Goal: Use online tool/utility: Use online tool/utility

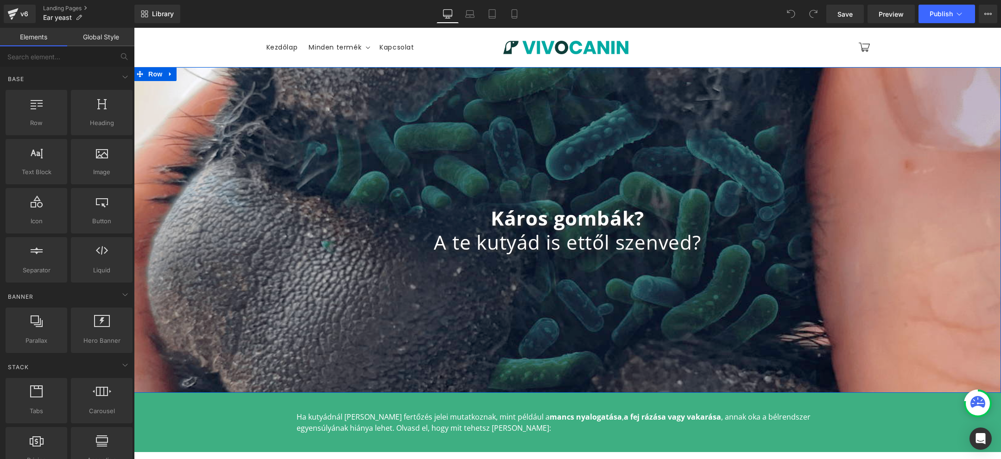
click at [554, 160] on div "Káros gombák? A te kutyád is ettől szenved? Heading Row" at bounding box center [567, 230] width 867 height 326
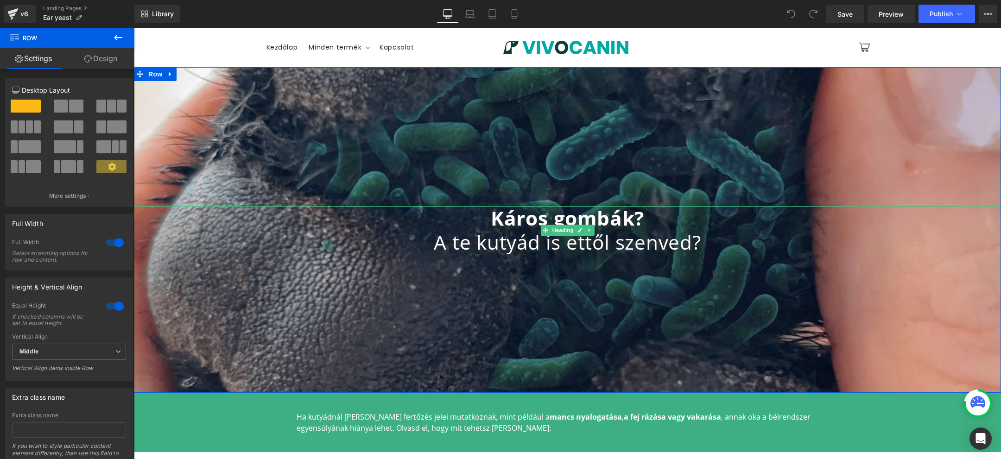
click at [543, 171] on div "Káros gombák? A te kutyád is ettől szenved? Heading Row" at bounding box center [567, 230] width 867 height 326
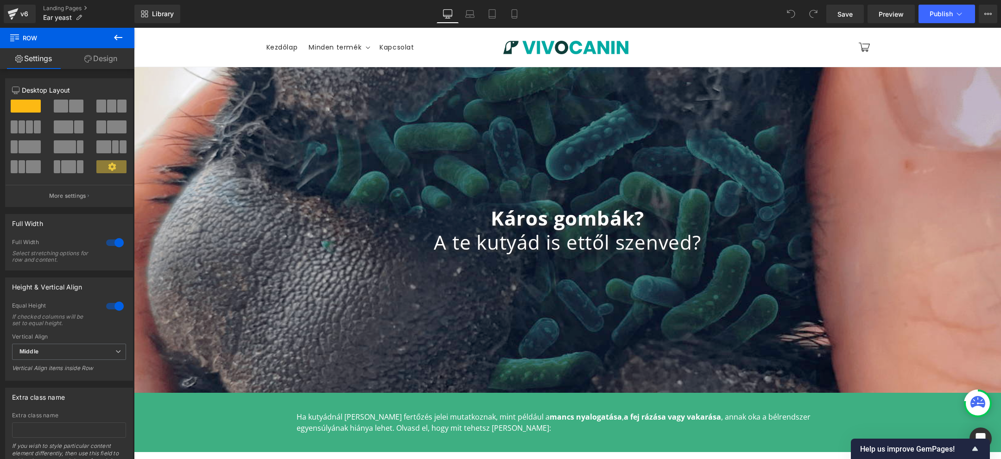
click at [178, 50] on sticky-header "Menu [GEOGRAPHIC_DATA] Minden termék Minden termék Biome Forte Dental Forte" at bounding box center [567, 47] width 867 height 39
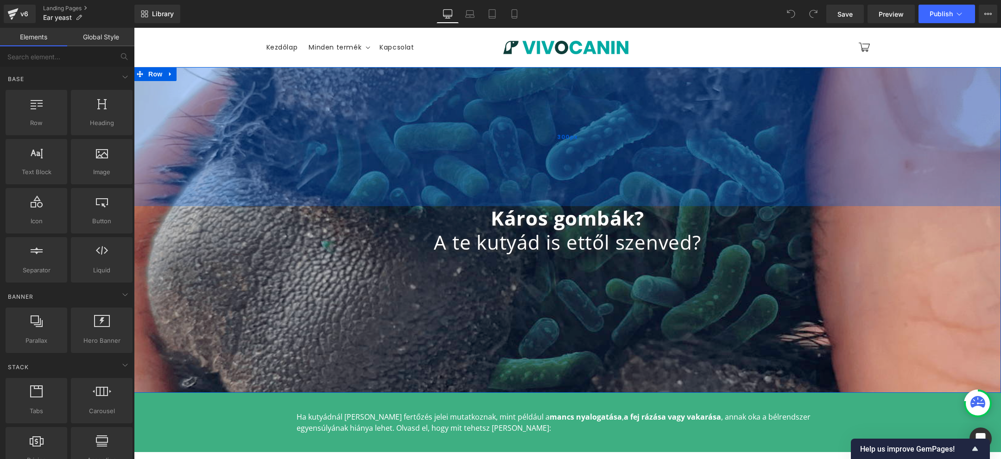
click at [220, 101] on div "300px" at bounding box center [567, 136] width 867 height 139
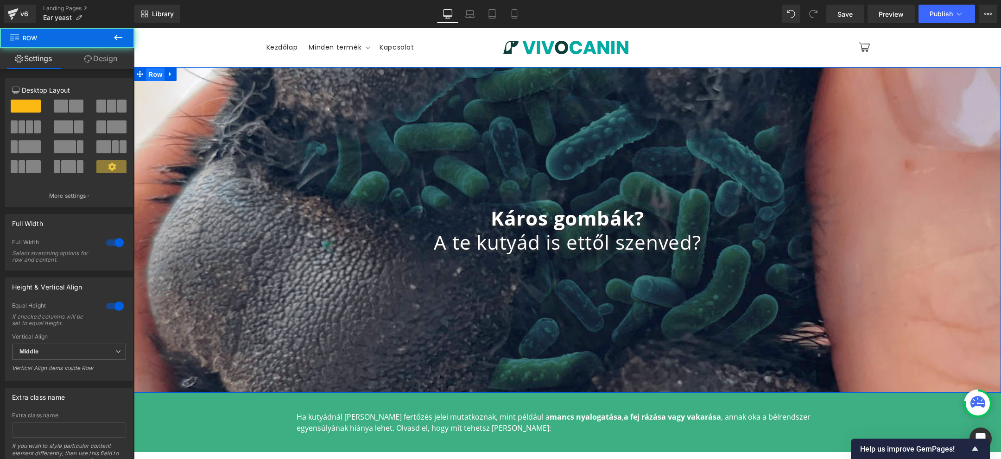
click at [158, 73] on span "Row" at bounding box center [155, 75] width 19 height 14
click at [101, 52] on link "Design" at bounding box center [100, 58] width 67 height 21
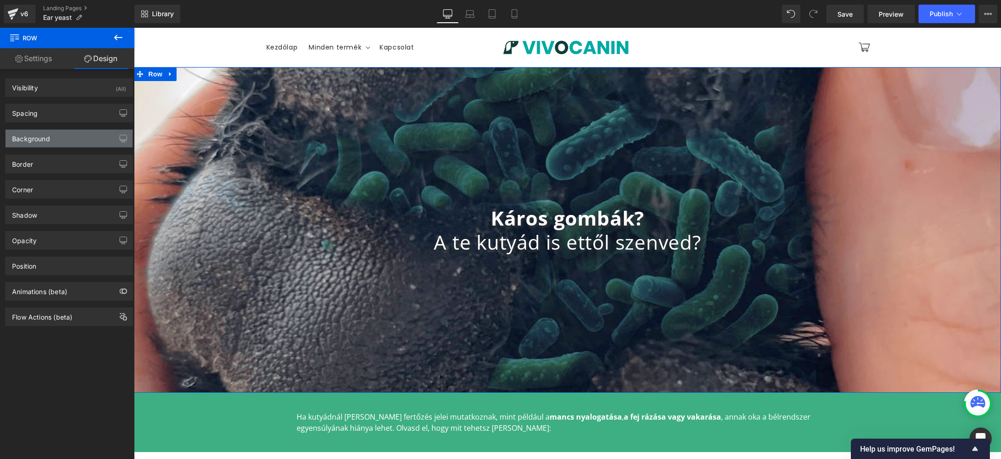
click at [44, 136] on div "Background" at bounding box center [31, 136] width 38 height 13
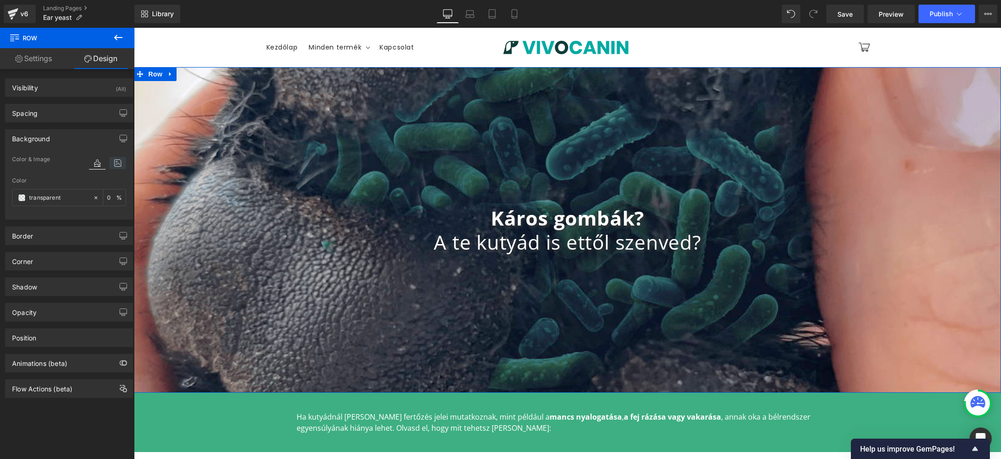
click at [114, 163] on icon at bounding box center [117, 163] width 17 height 12
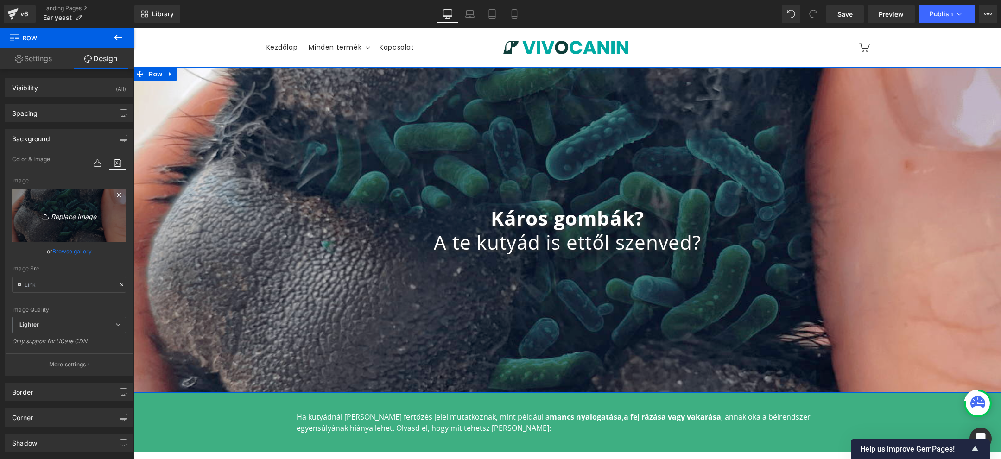
click at [74, 214] on icon "Replace Image" at bounding box center [69, 215] width 74 height 12
type input "C:\fakepath\shutterstock_1914512866 (1).jpg"
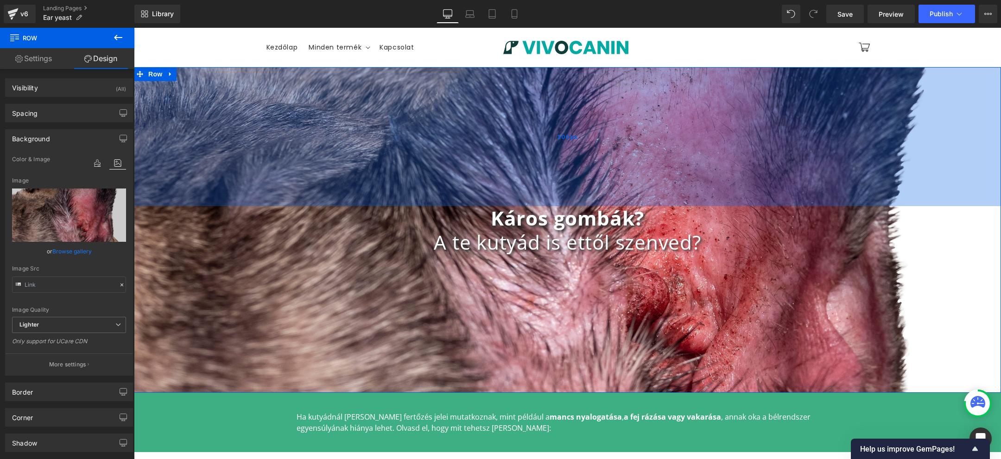
click at [778, 182] on div "300px" at bounding box center [567, 136] width 867 height 139
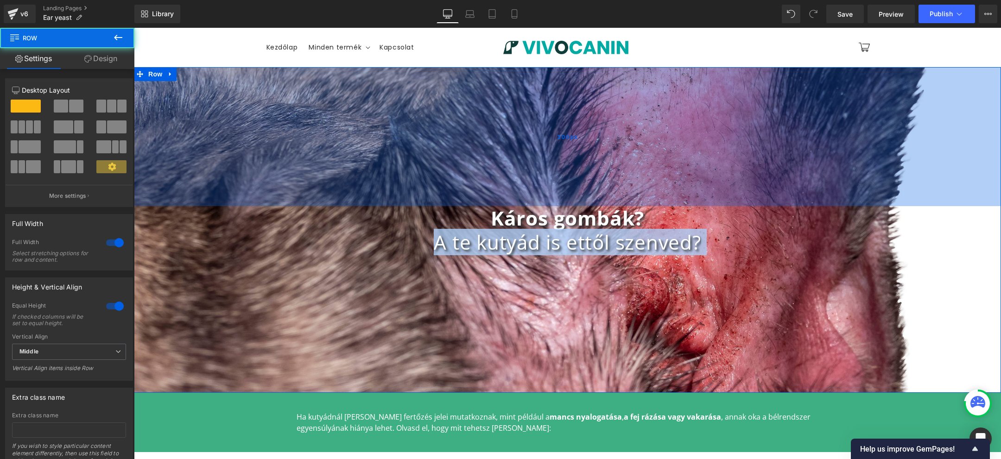
drag, startPoint x: 777, startPoint y: 256, endPoint x: 777, endPoint y: 202, distance: 54.2
click at [777, 202] on div "Káros gombák? A te kutyád is ettől szenved? Heading Row 300px" at bounding box center [567, 230] width 867 height 326
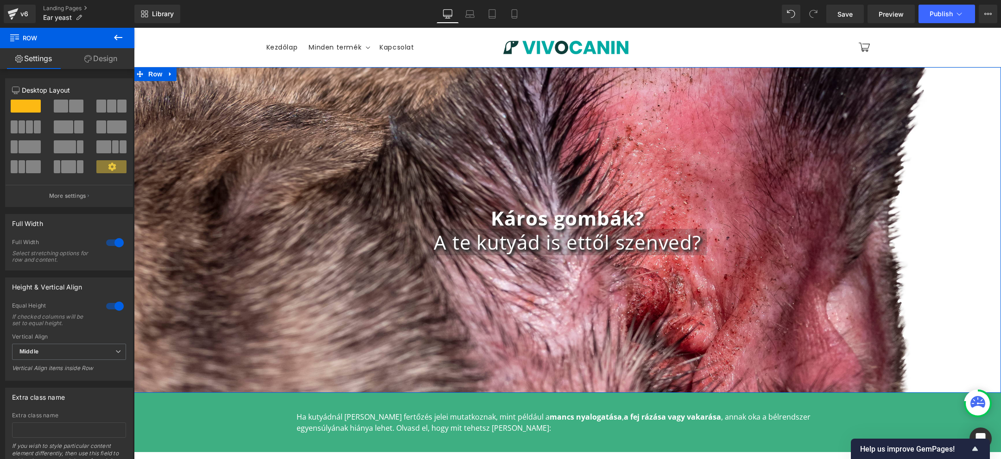
click at [101, 56] on link "Design" at bounding box center [100, 58] width 67 height 21
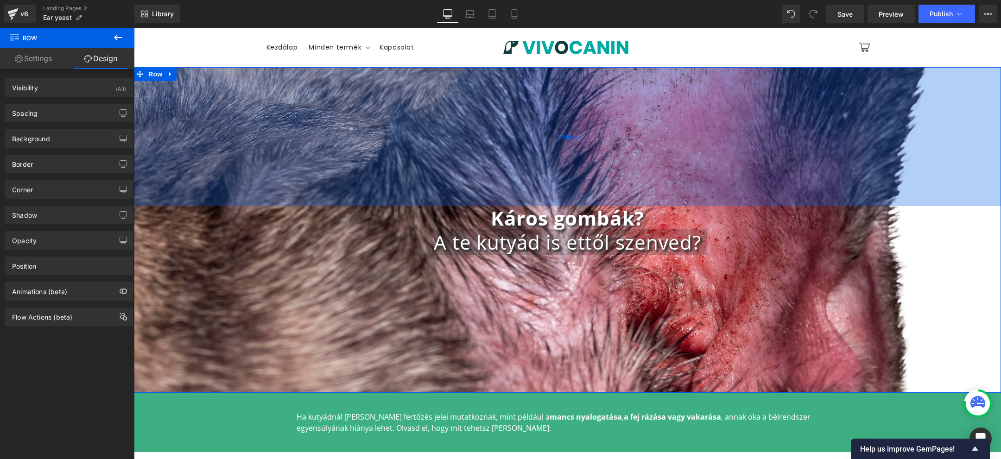
click at [190, 171] on div "300px" at bounding box center [567, 136] width 867 height 139
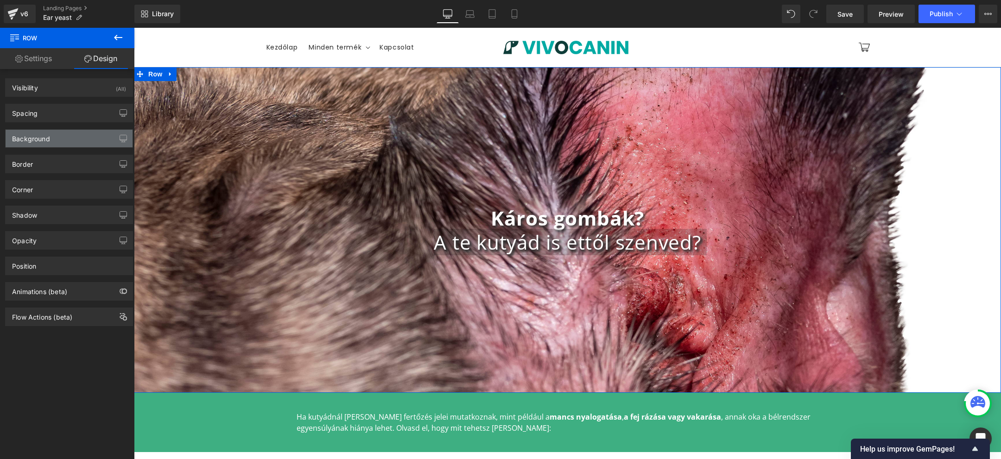
click at [64, 137] on div "Background" at bounding box center [69, 139] width 127 height 18
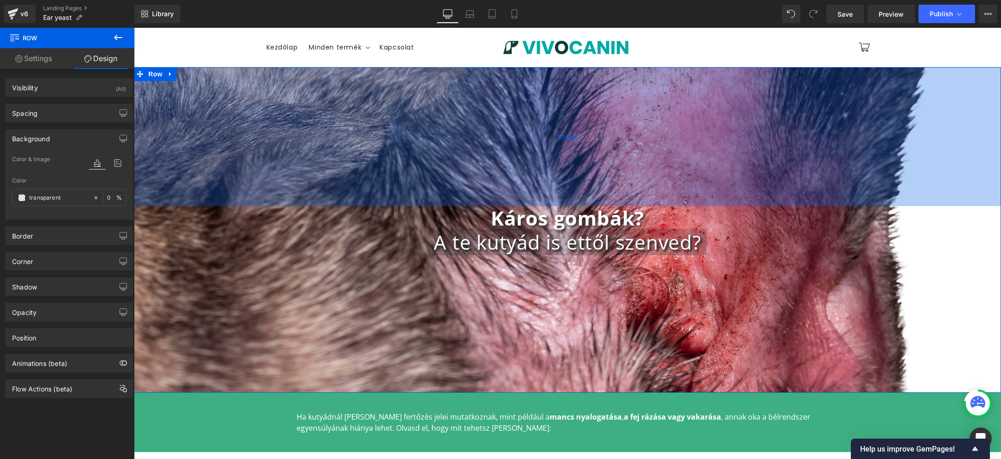
click at [198, 155] on div "300px" at bounding box center [567, 136] width 867 height 139
click at [307, 150] on div "301px" at bounding box center [567, 136] width 867 height 139
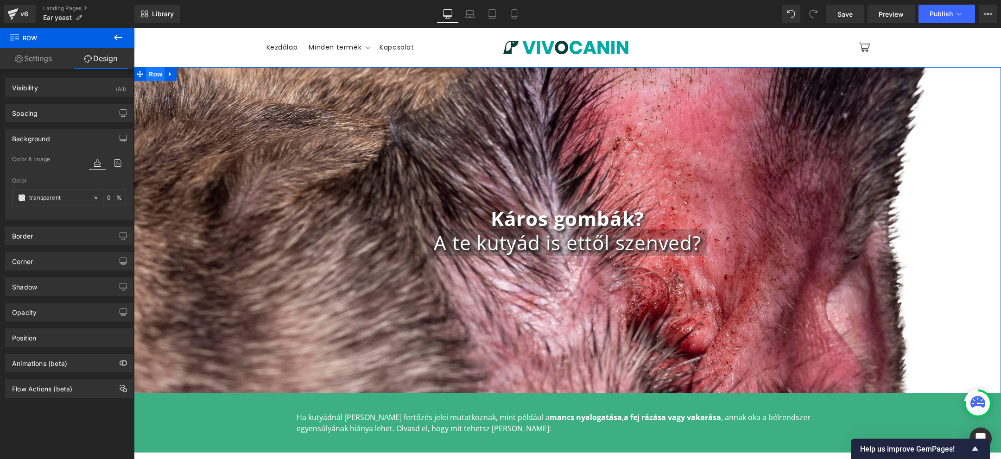
click at [146, 76] on span "Row" at bounding box center [155, 74] width 19 height 14
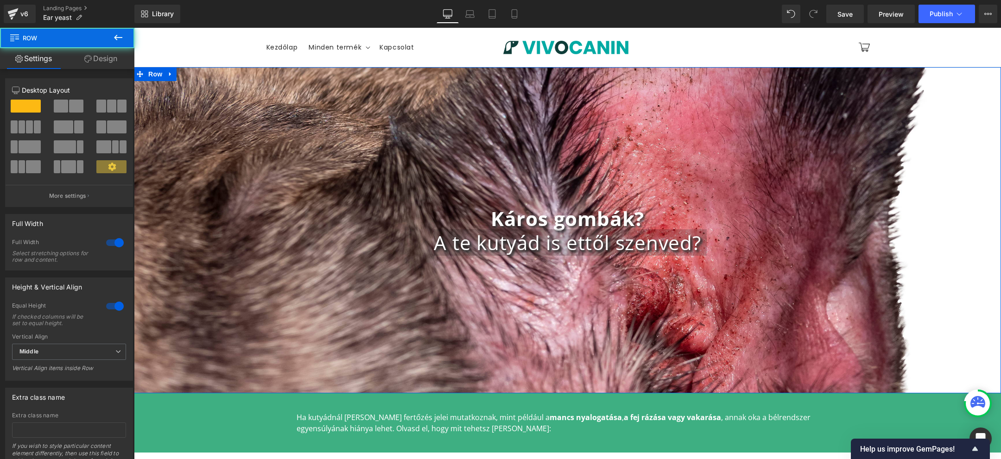
click at [106, 62] on link "Design" at bounding box center [100, 58] width 67 height 21
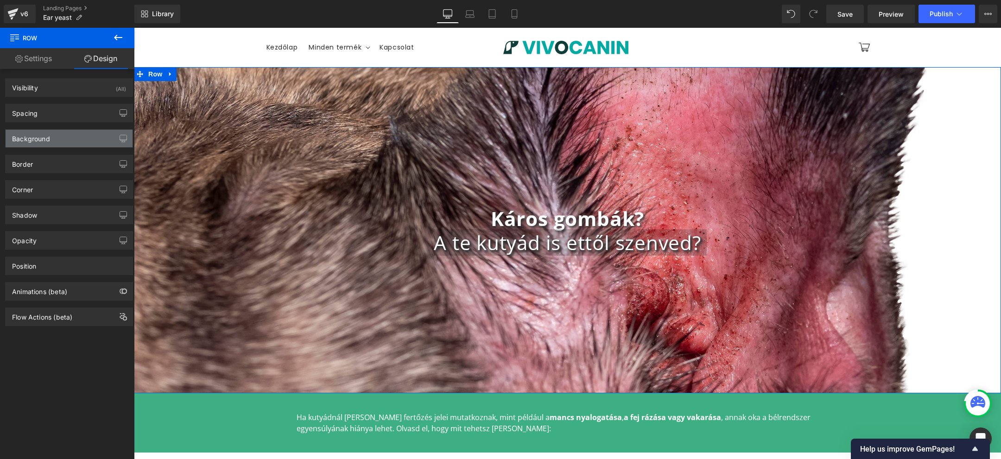
click at [38, 139] on div "Background" at bounding box center [31, 136] width 38 height 13
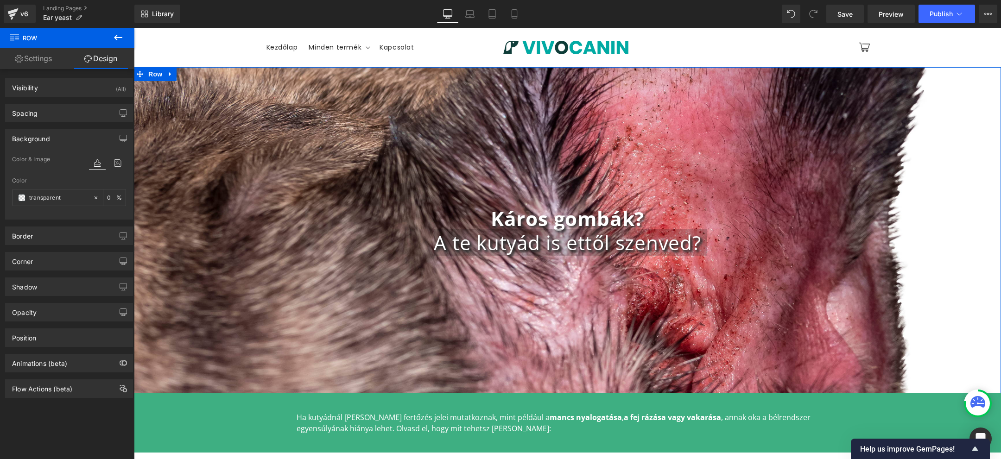
click at [85, 213] on div at bounding box center [69, 214] width 114 height 6
click at [120, 140] on icon "button" at bounding box center [123, 140] width 7 height 0
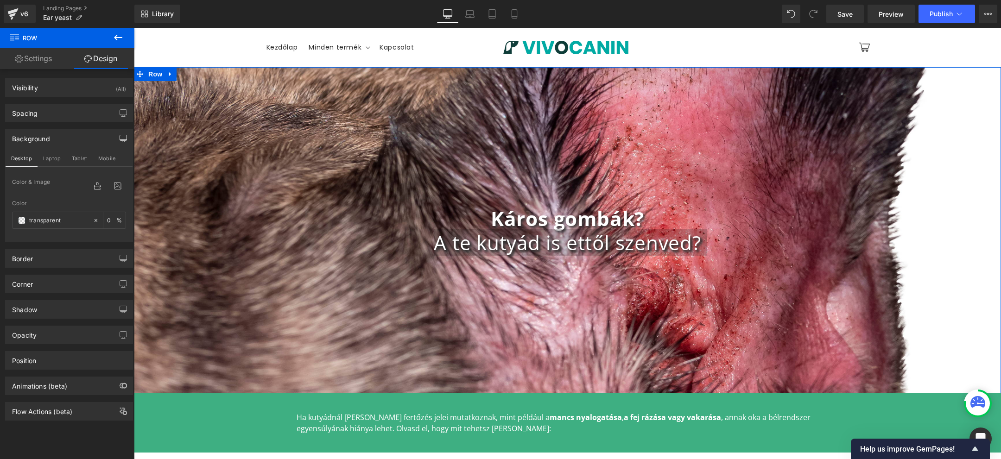
click at [120, 140] on icon "button" at bounding box center [123, 140] width 7 height 0
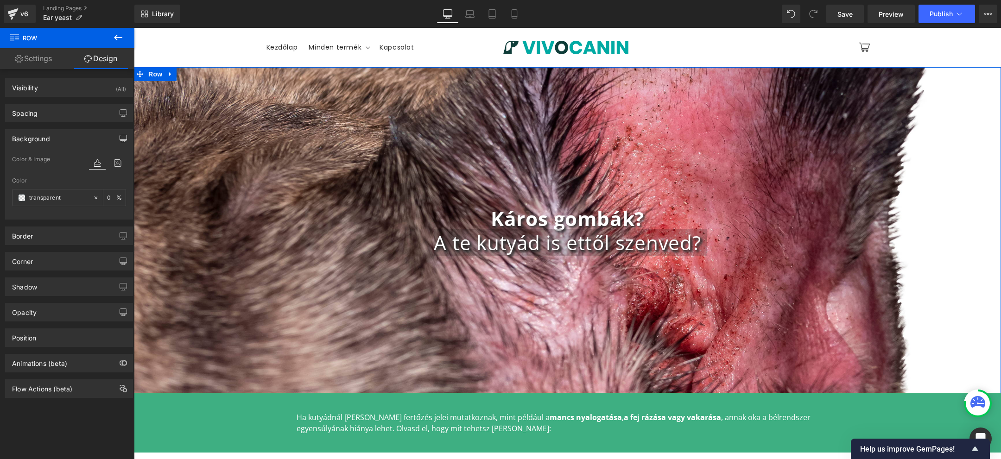
click at [120, 140] on icon "button" at bounding box center [123, 140] width 7 height 0
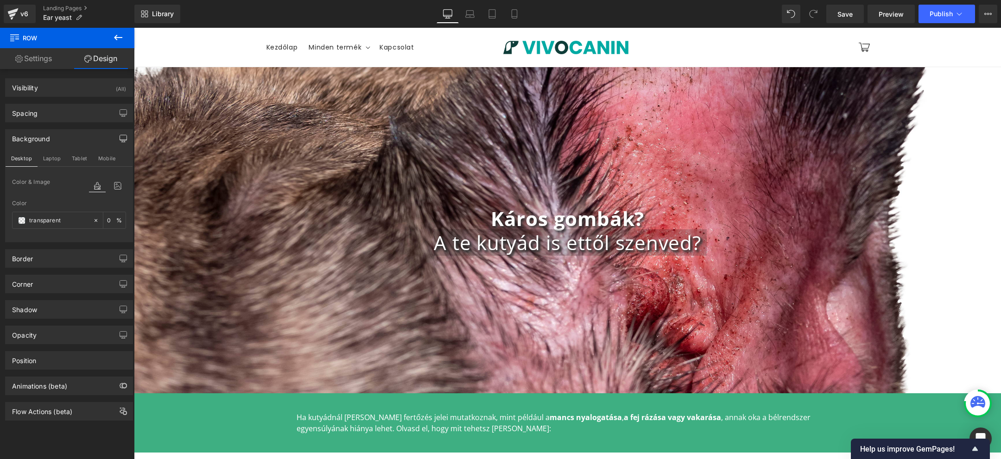
click at [134, 28] on div "301px" at bounding box center [134, 28] width 0 height 0
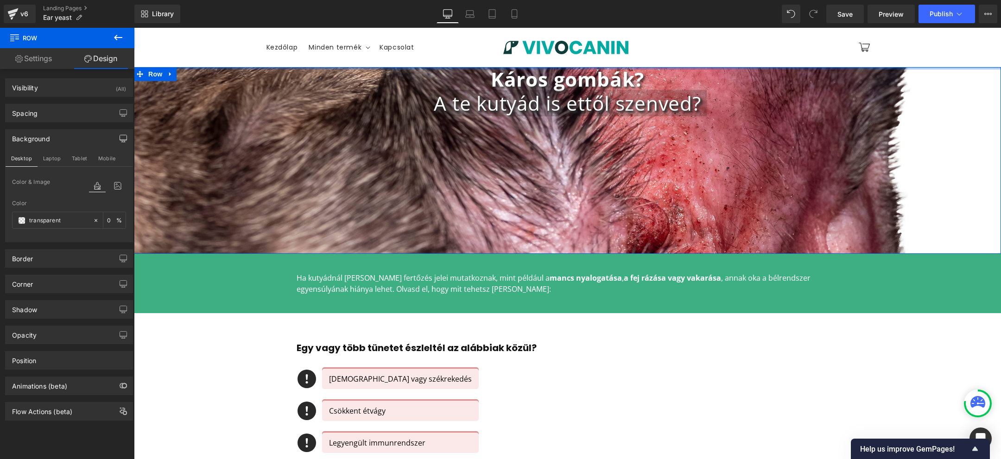
drag, startPoint x: 281, startPoint y: 180, endPoint x: 297, endPoint y: 166, distance: 21.7
click at [297, 166] on div "Káros gombák? A te kutyád is ettől szenved? Heading Row" at bounding box center [567, 160] width 867 height 187
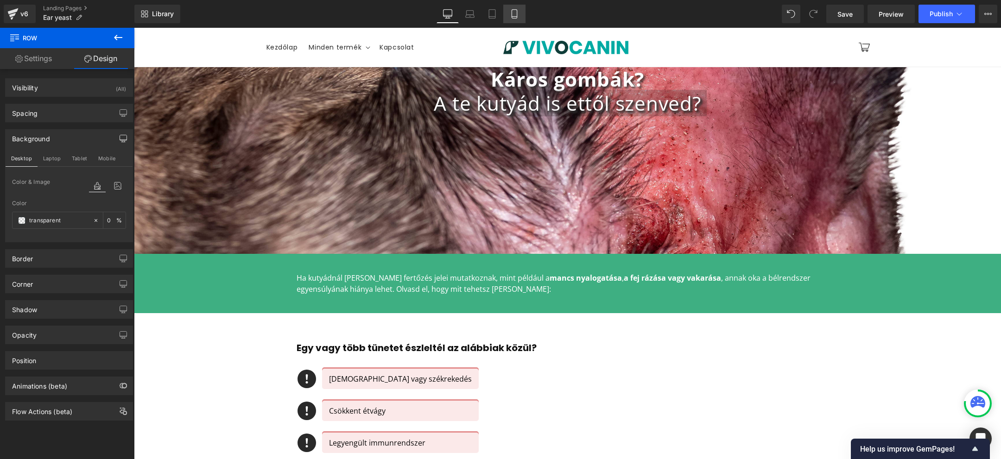
click at [514, 6] on link "Mobile" at bounding box center [514, 14] width 22 height 19
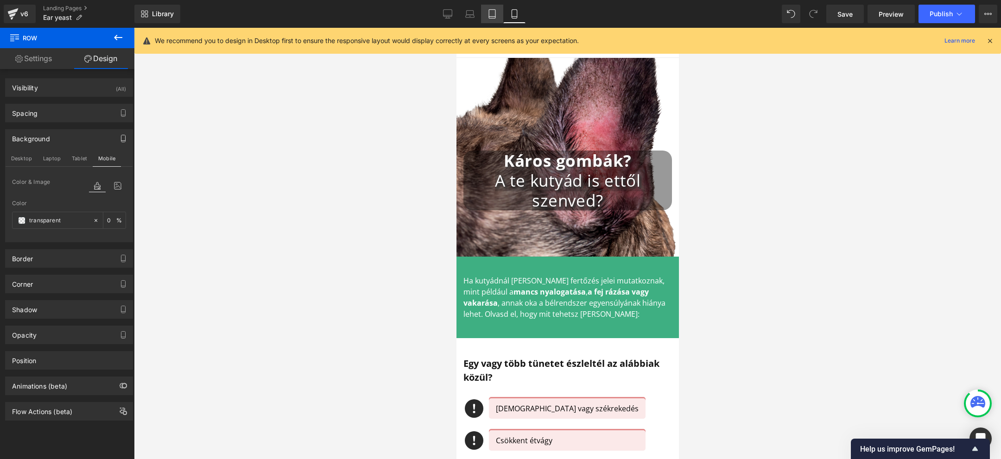
click at [491, 10] on icon at bounding box center [491, 13] width 9 height 9
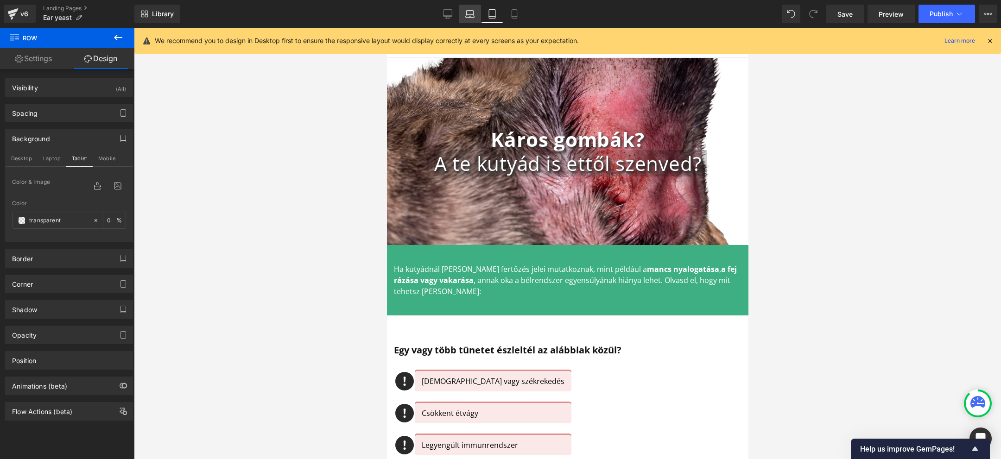
click at [472, 13] on icon at bounding box center [469, 13] width 9 height 9
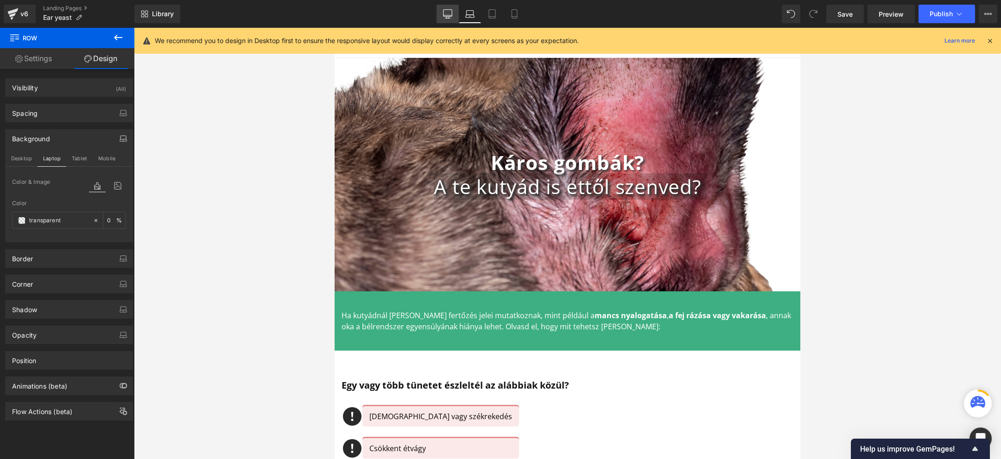
click at [446, 13] on icon at bounding box center [447, 13] width 9 height 9
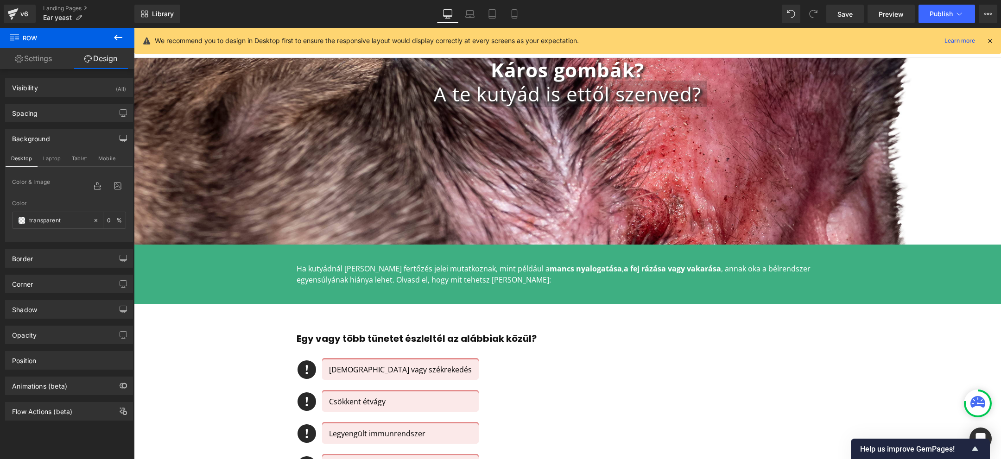
scroll to position [9, 0]
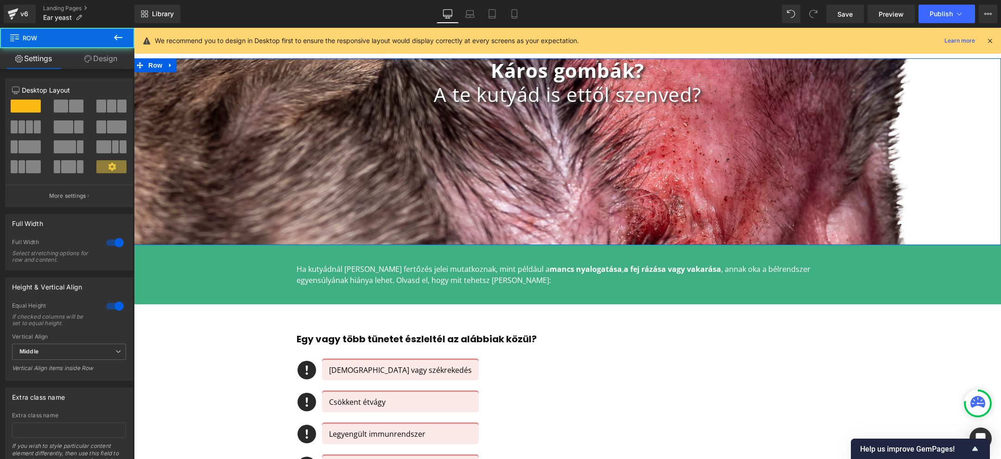
drag, startPoint x: 597, startPoint y: 199, endPoint x: 597, endPoint y: 170, distance: 29.2
click at [597, 170] on div "Káros gombák? A te kutyád is ettől szenved? Heading Row" at bounding box center [567, 151] width 867 height 187
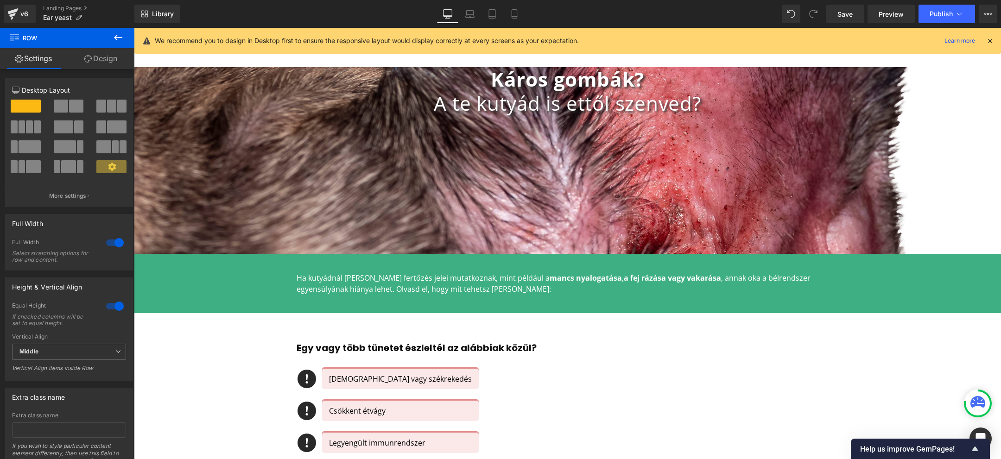
click at [449, 8] on link "Desktop" at bounding box center [447, 14] width 22 height 19
